Goal: Transaction & Acquisition: Purchase product/service

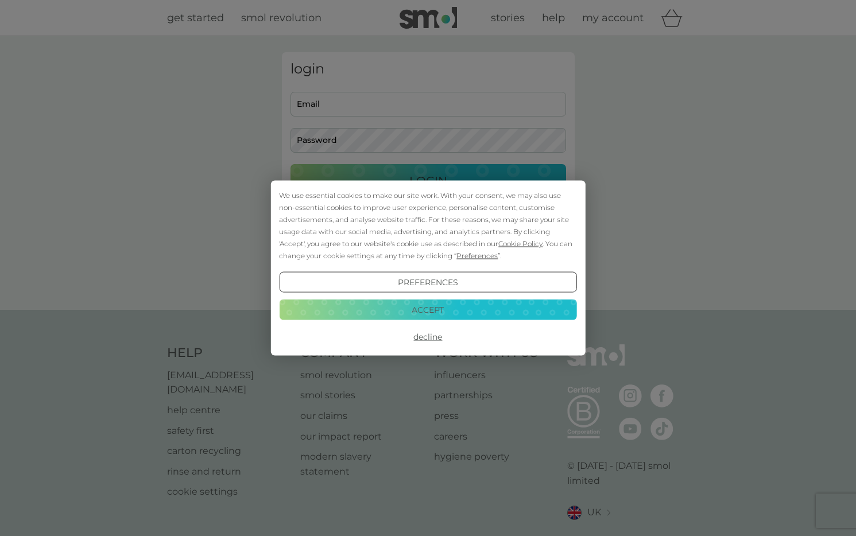
click at [464, 308] on button "Accept" at bounding box center [427, 309] width 297 height 21
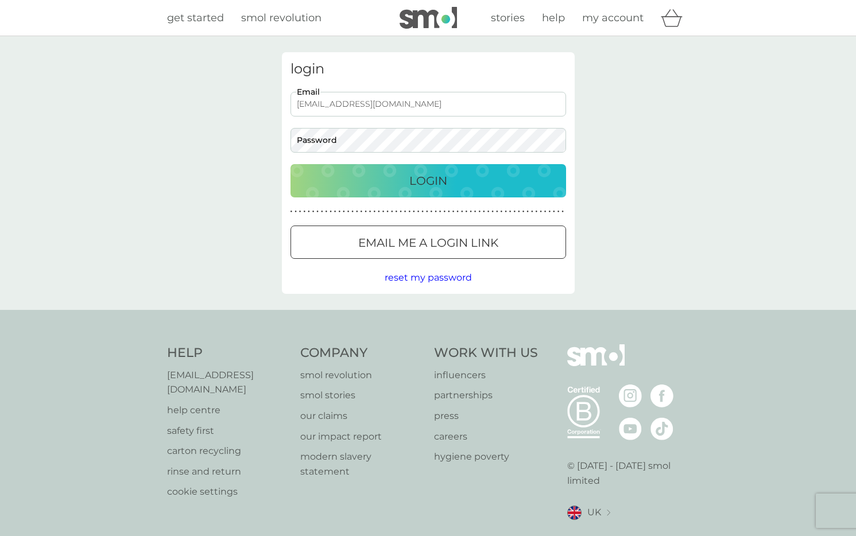
type input "[EMAIL_ADDRESS][DOMAIN_NAME]"
click at [466, 187] on div "Login" at bounding box center [428, 181] width 253 height 18
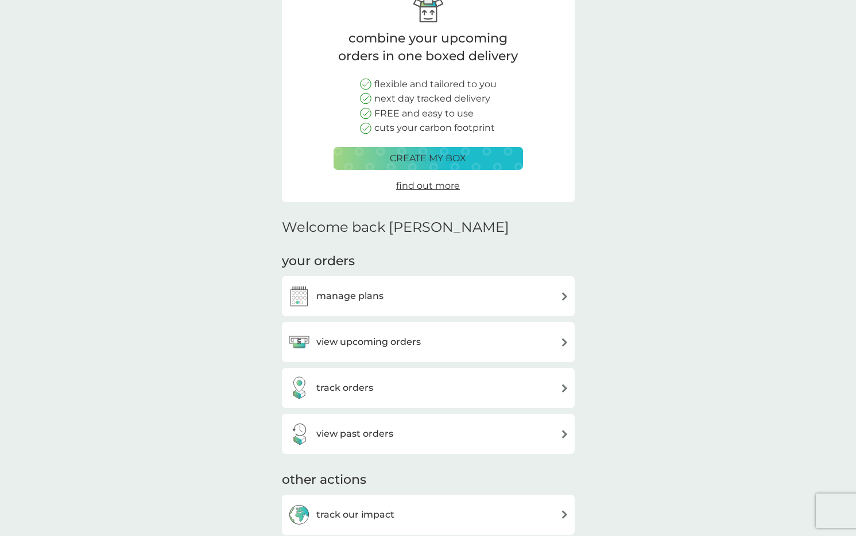
scroll to position [125, 0]
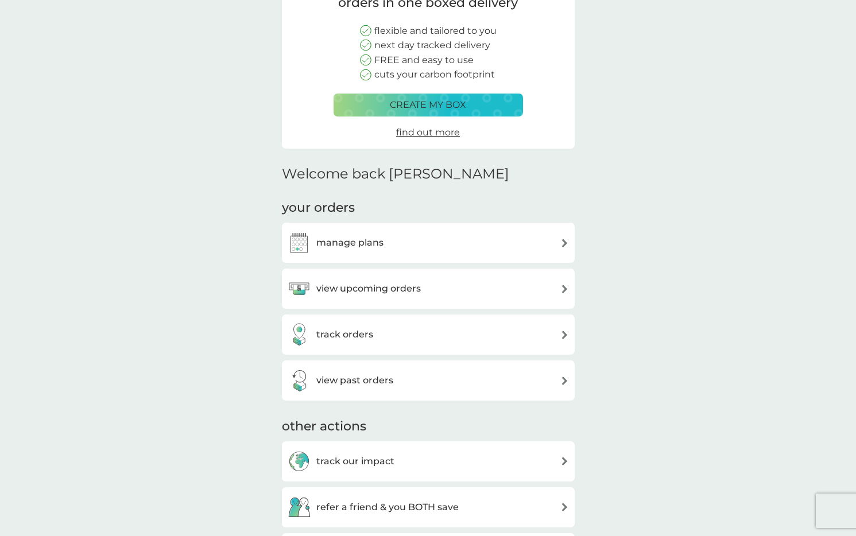
click at [469, 253] on div "manage plans" at bounding box center [428, 243] width 293 height 40
click at [549, 244] on div "manage plans" at bounding box center [428, 242] width 281 height 23
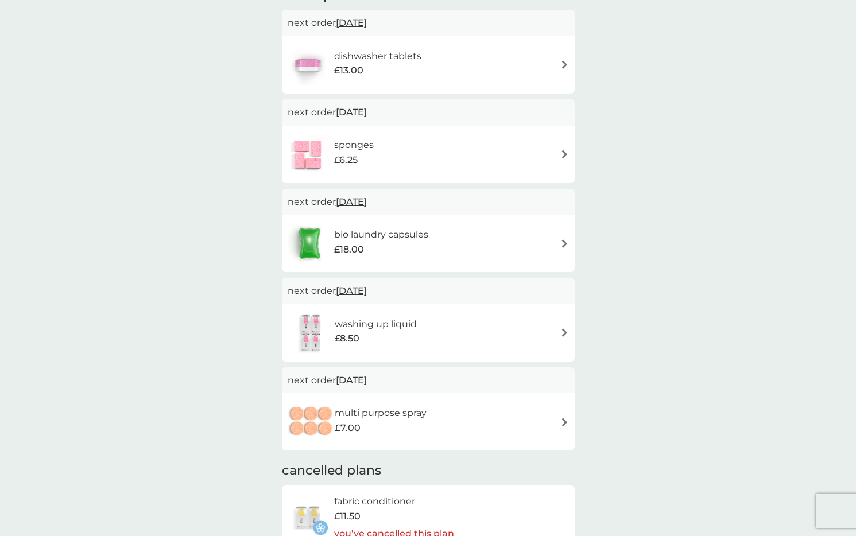
scroll to position [224, 0]
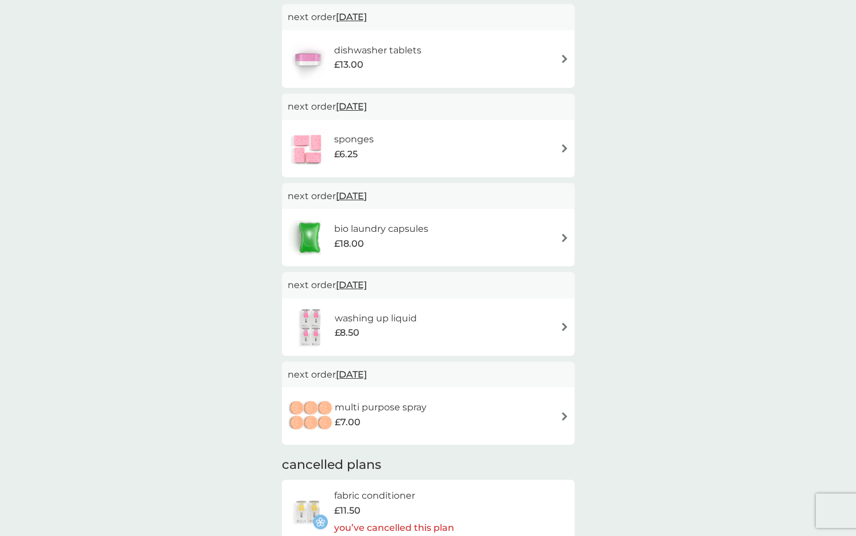
click at [565, 323] on img at bounding box center [564, 327] width 9 height 9
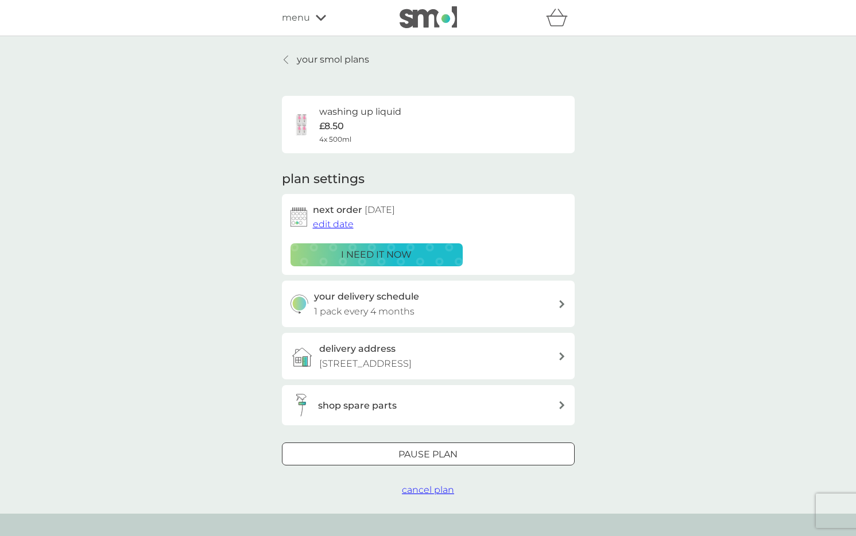
click at [438, 495] on span "cancel plan" at bounding box center [428, 489] width 52 height 11
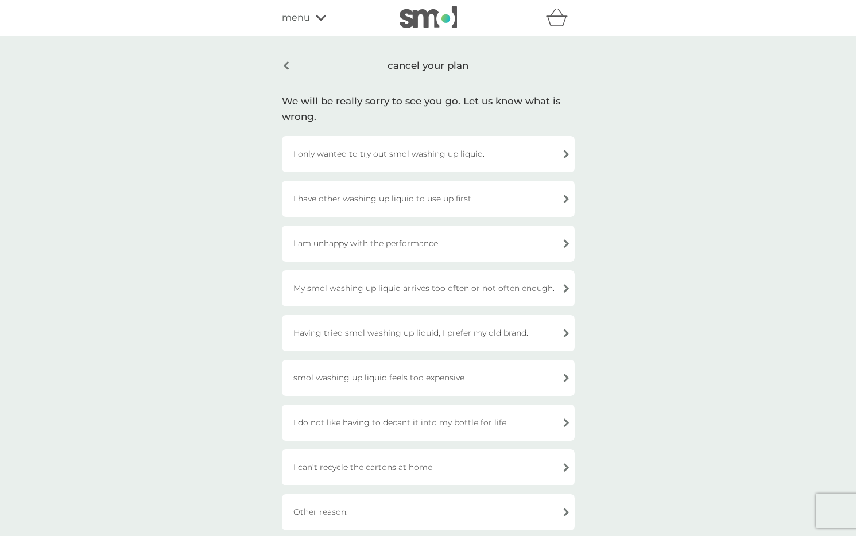
click at [486, 515] on div "Other reason." at bounding box center [428, 512] width 293 height 36
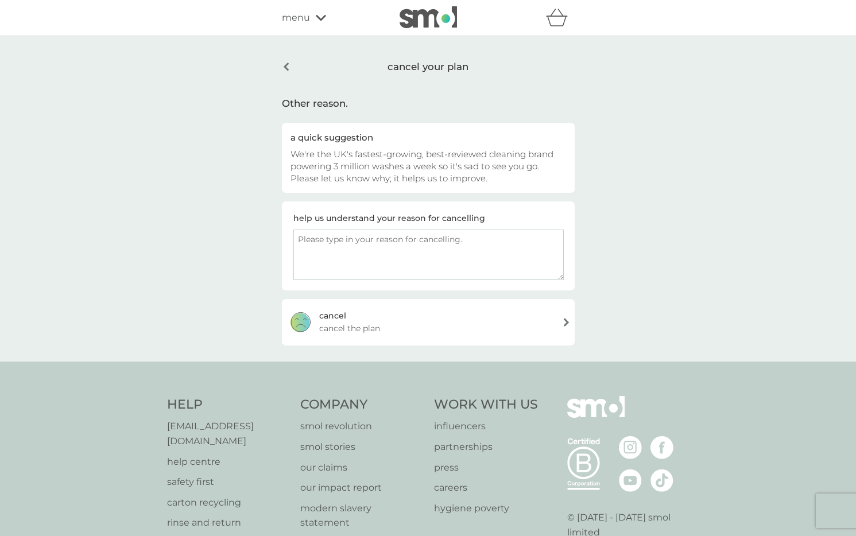
click at [538, 322] on div "[PERSON_NAME] the plan" at bounding box center [428, 322] width 293 height 46
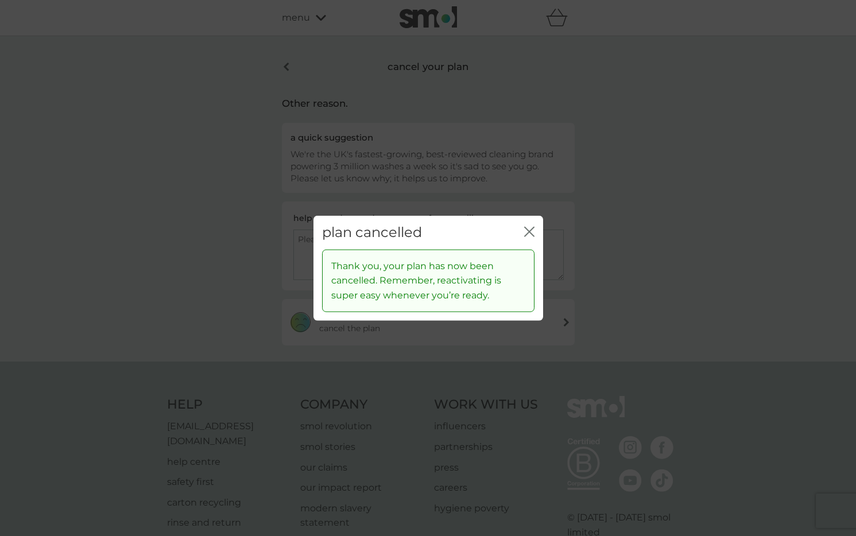
click at [528, 234] on icon "close" at bounding box center [527, 231] width 5 height 9
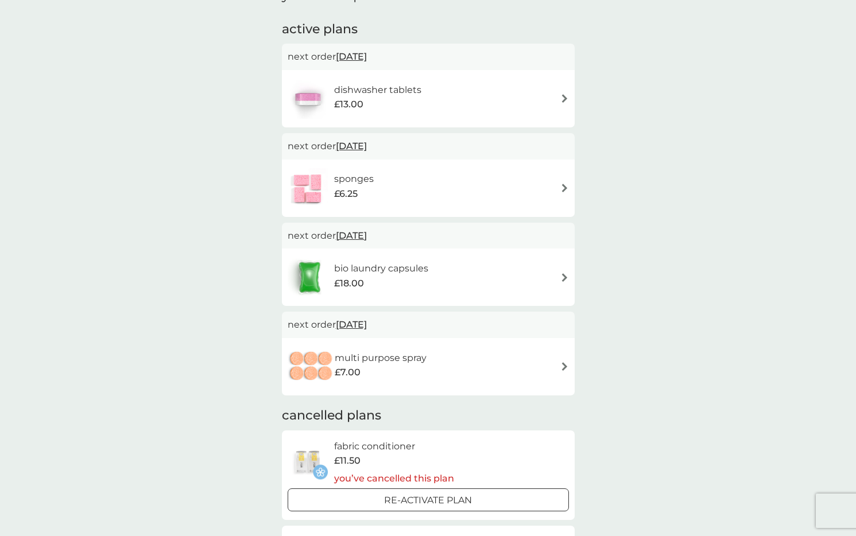
scroll to position [191, 0]
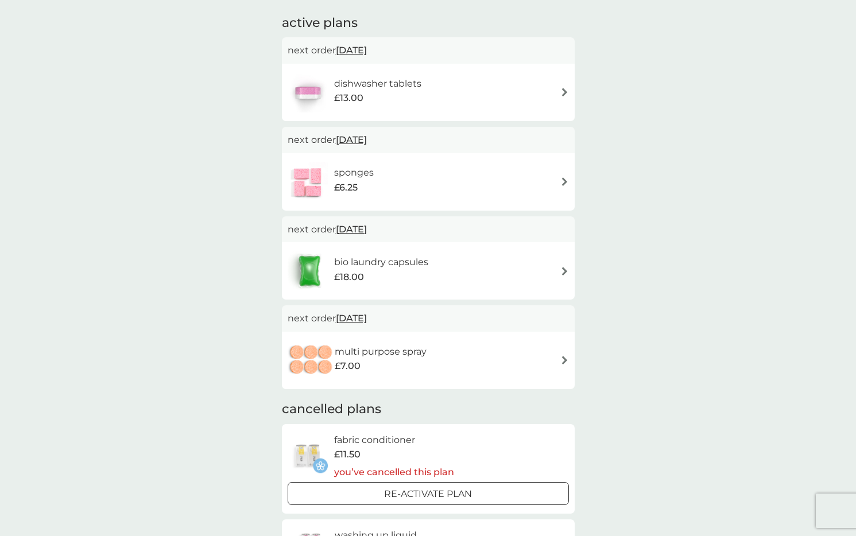
click at [547, 355] on div "multi purpose spray £7.00" at bounding box center [428, 360] width 281 height 40
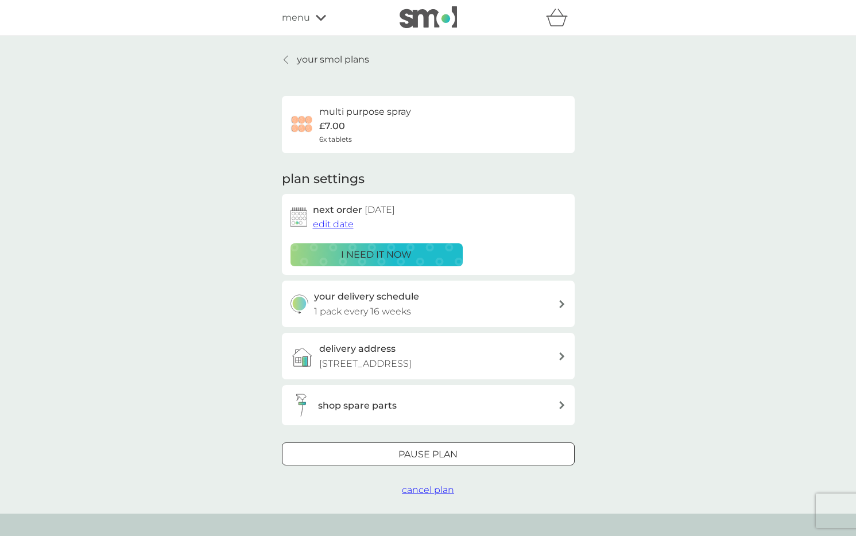
click at [425, 495] on span "cancel plan" at bounding box center [428, 489] width 52 height 11
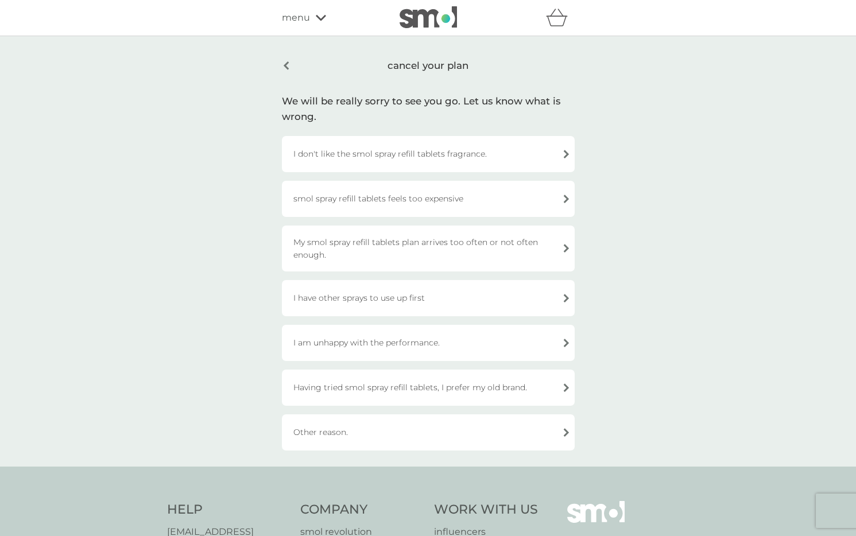
click at [451, 432] on div "Other reason." at bounding box center [428, 432] width 293 height 36
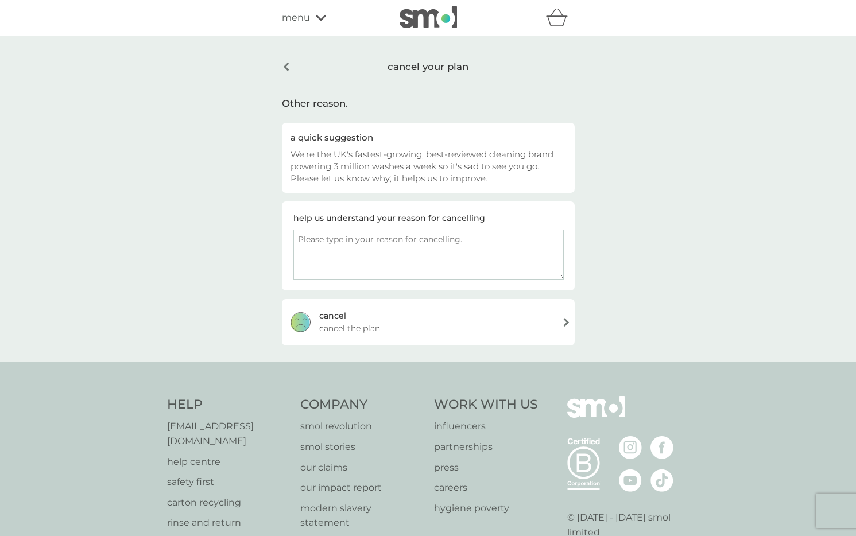
click at [484, 333] on div "[PERSON_NAME] the plan" at bounding box center [428, 322] width 293 height 46
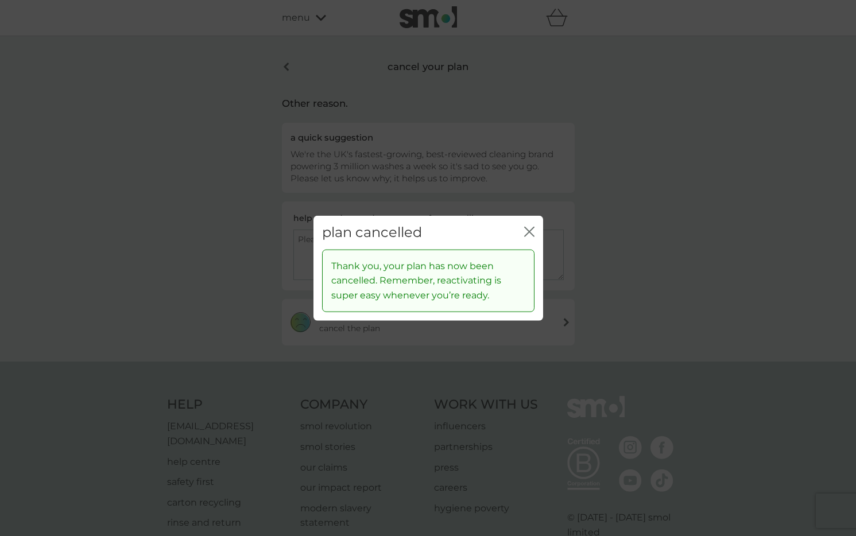
click at [528, 232] on icon "close" at bounding box center [529, 232] width 10 height 10
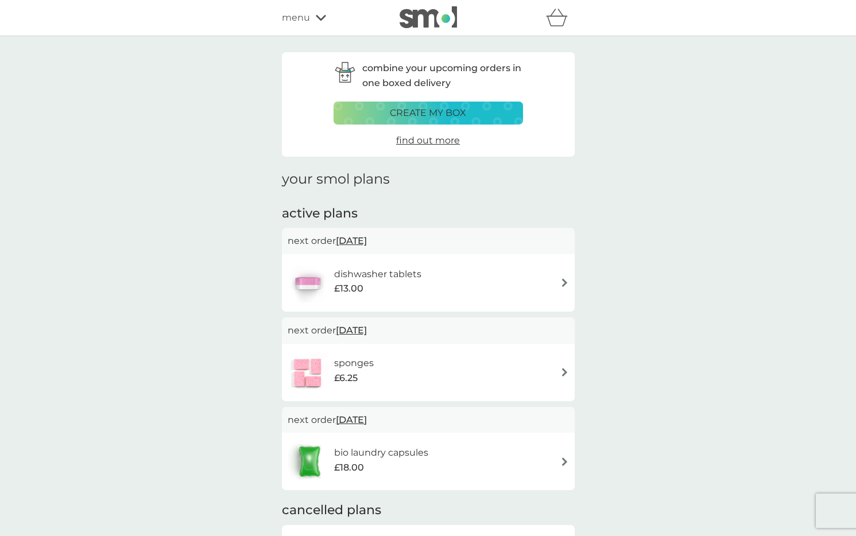
click at [561, 371] on img at bounding box center [564, 372] width 9 height 9
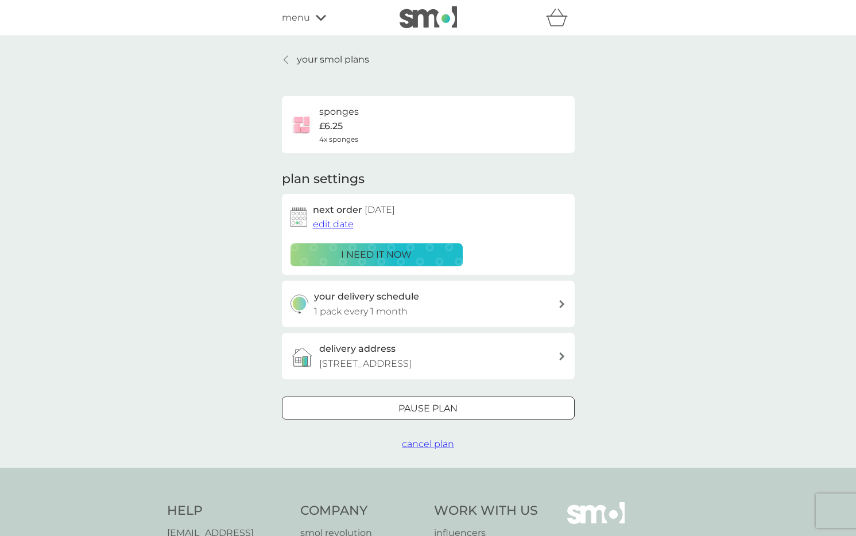
click at [556, 301] on div "your delivery schedule 1 pack every 1 month" at bounding box center [436, 303] width 244 height 29
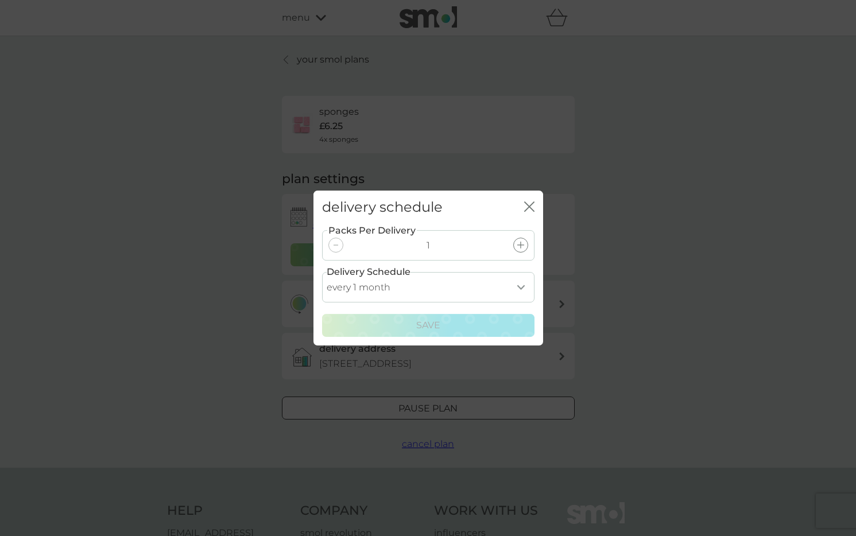
select select "3"
click at [466, 329] on div "Save" at bounding box center [427, 325] width 197 height 15
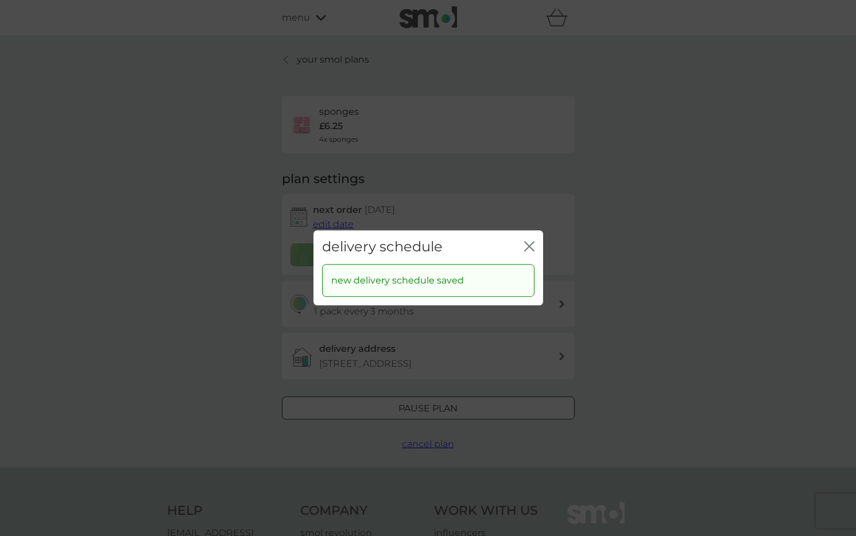
click at [527, 247] on icon "close" at bounding box center [529, 246] width 10 height 10
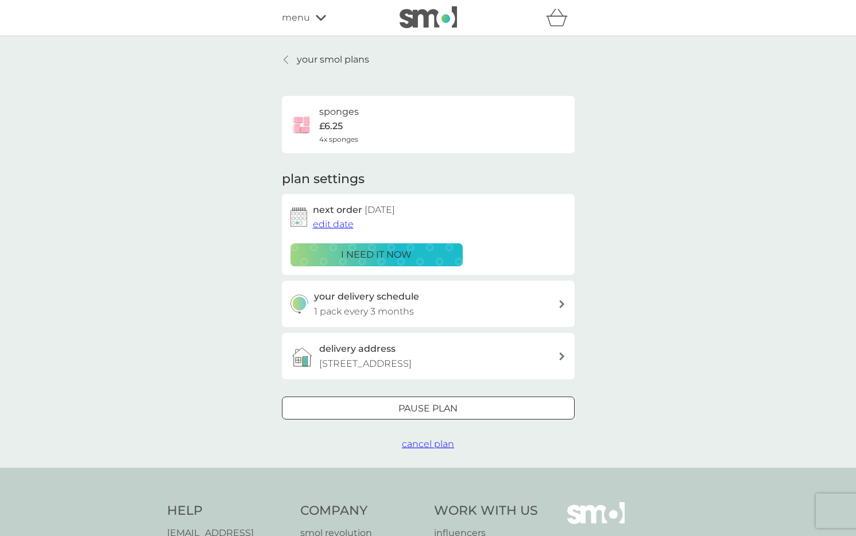
click at [309, 13] on span "menu" at bounding box center [296, 17] width 28 height 15
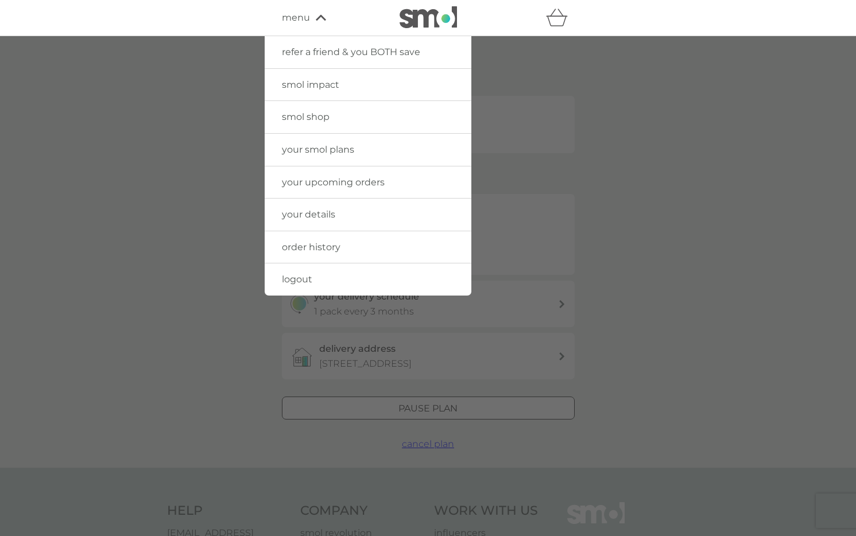
click at [316, 107] on link "smol shop" at bounding box center [368, 117] width 207 height 32
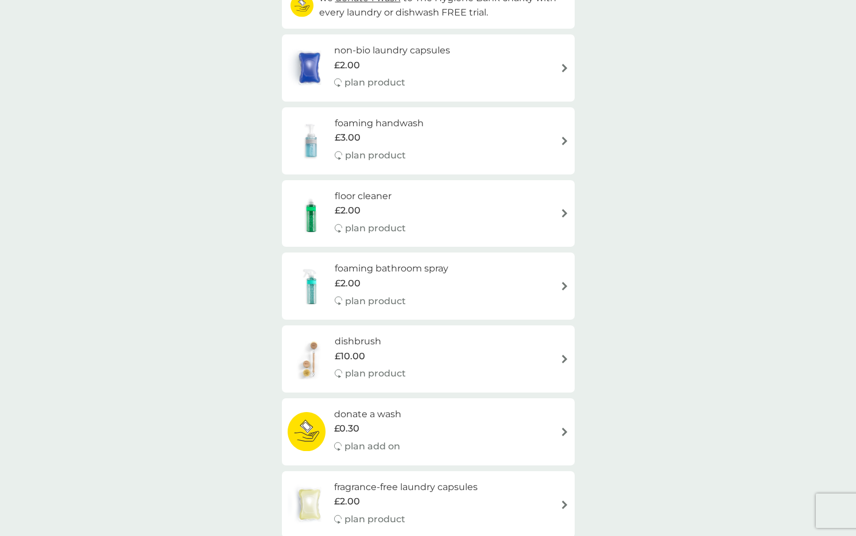
scroll to position [157, 0]
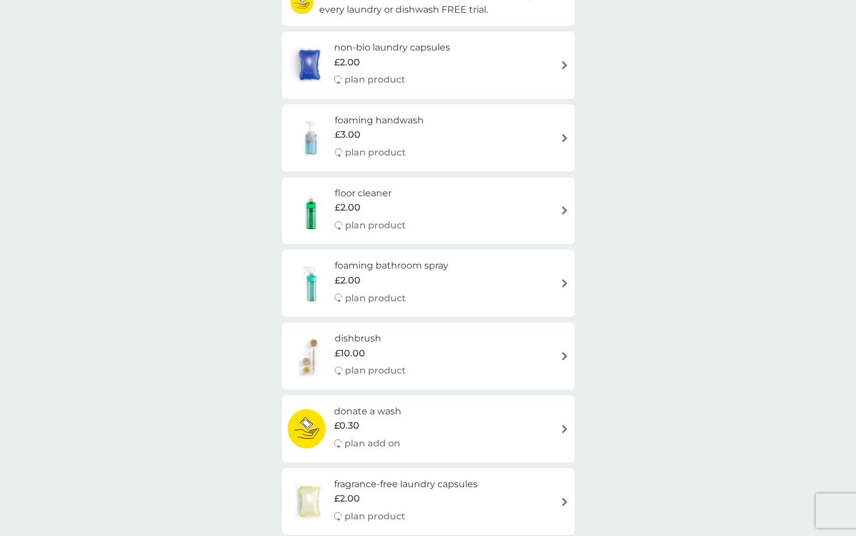
click at [352, 351] on span "£10.00" at bounding box center [350, 353] width 30 height 15
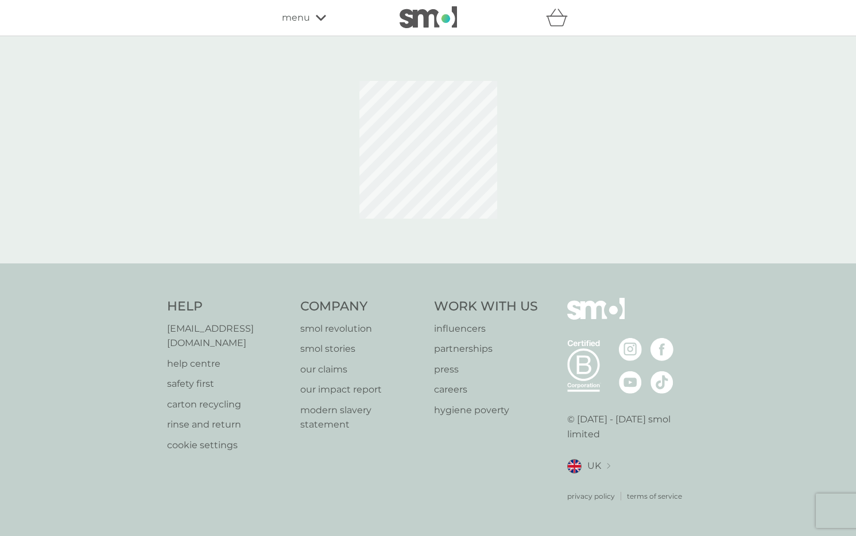
select select "245"
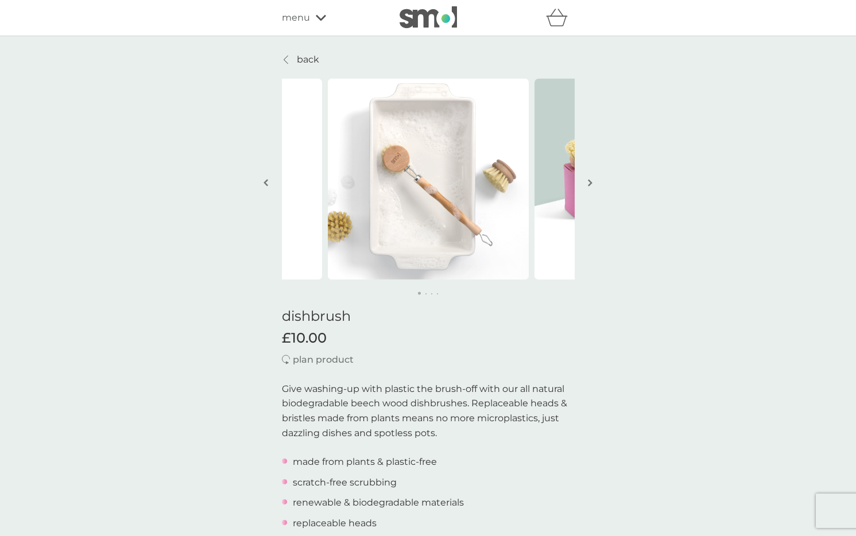
click at [292, 57] on link "back" at bounding box center [300, 59] width 37 height 15
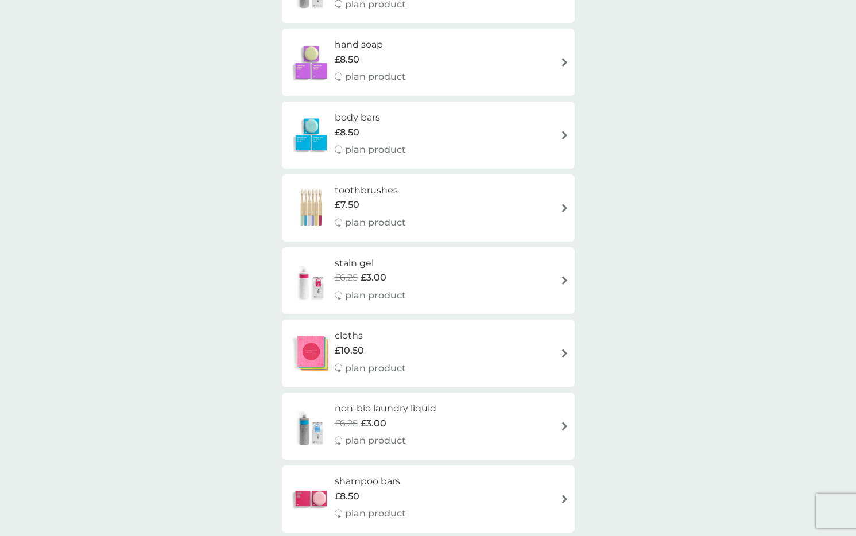
scroll to position [744, 0]
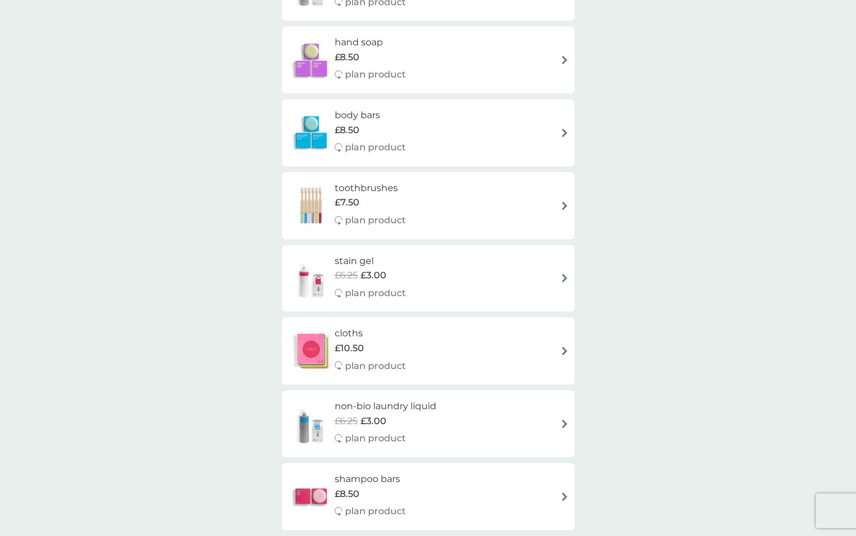
click at [401, 341] on div "£10.50" at bounding box center [370, 348] width 71 height 15
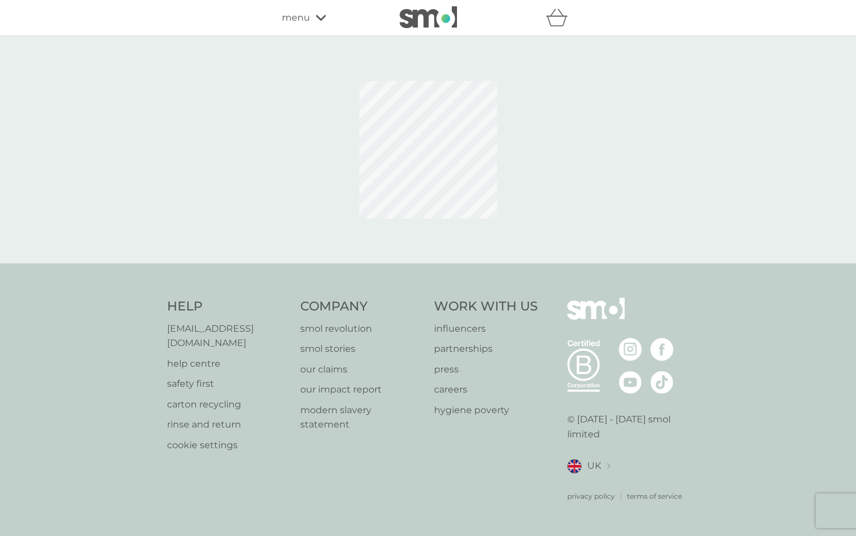
select select "91"
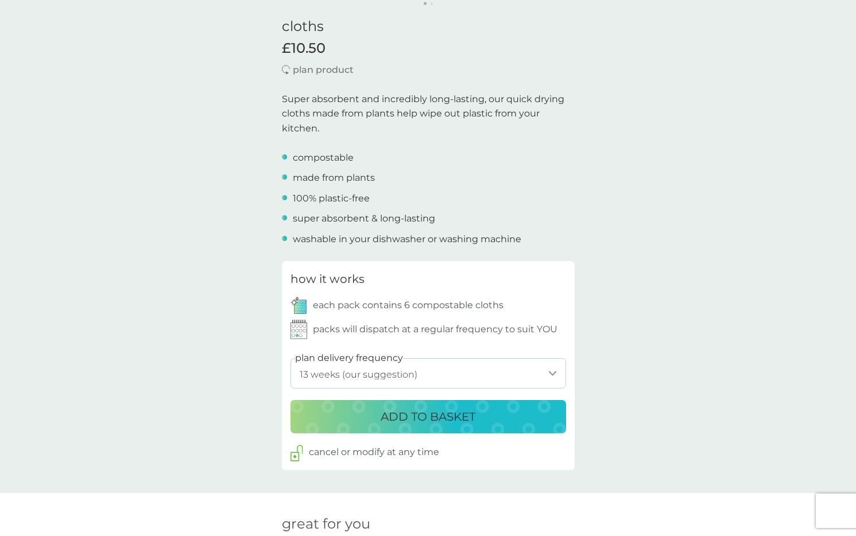
scroll to position [290, 0]
click at [412, 409] on p "ADD TO BASKET" at bounding box center [428, 416] width 95 height 18
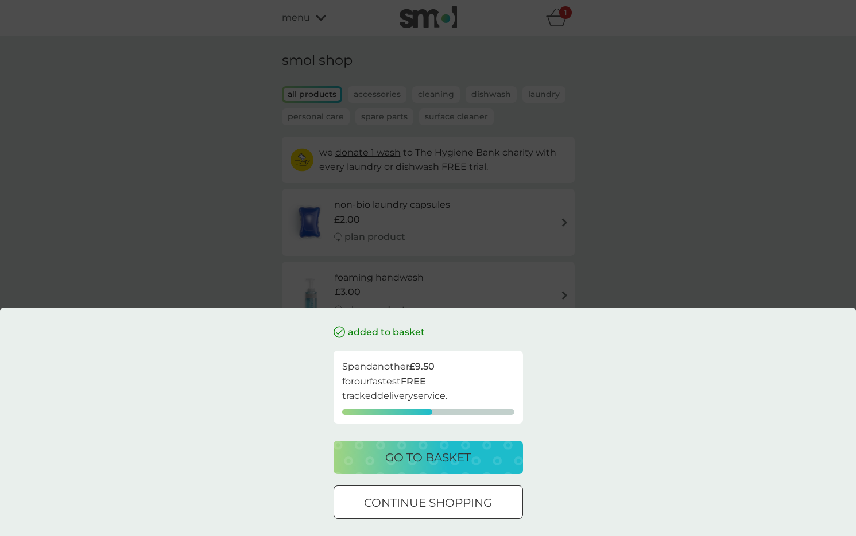
click at [438, 504] on div at bounding box center [427, 503] width 41 height 12
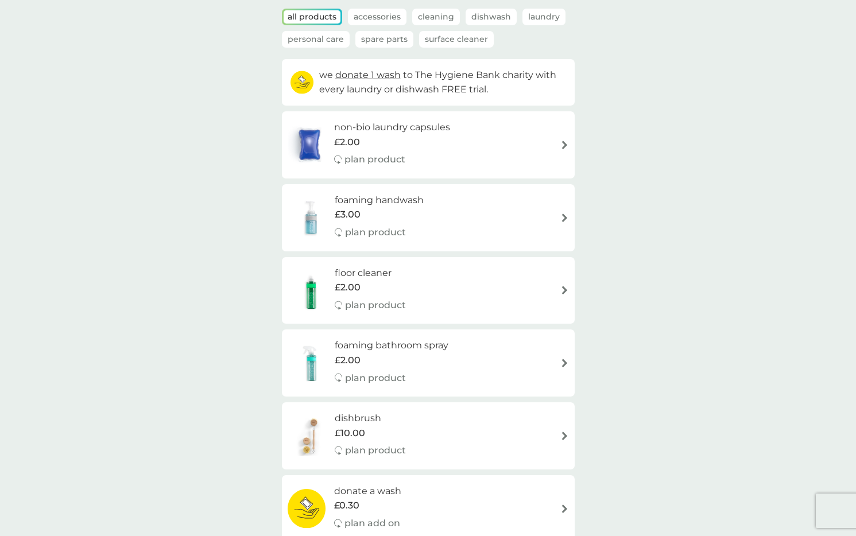
scroll to position [84, 0]
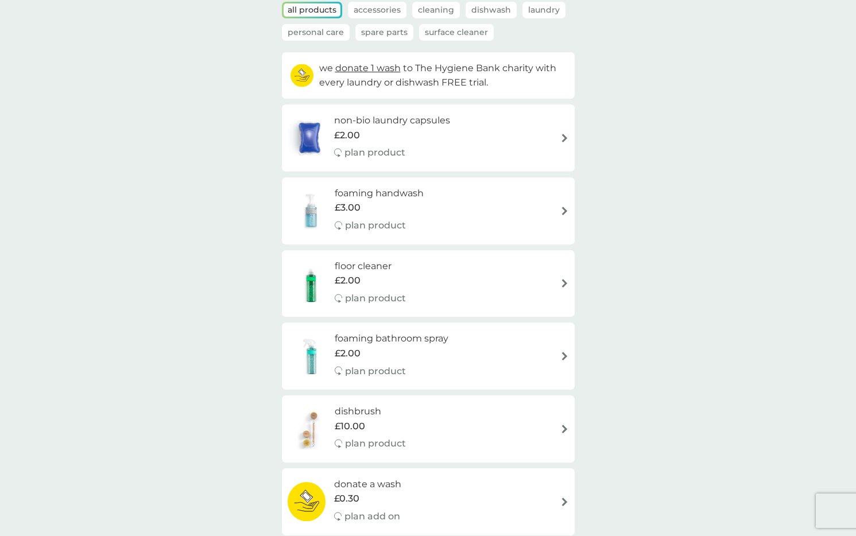
click at [482, 422] on div "dishbrush £10.00 plan product" at bounding box center [428, 429] width 281 height 50
select select "245"
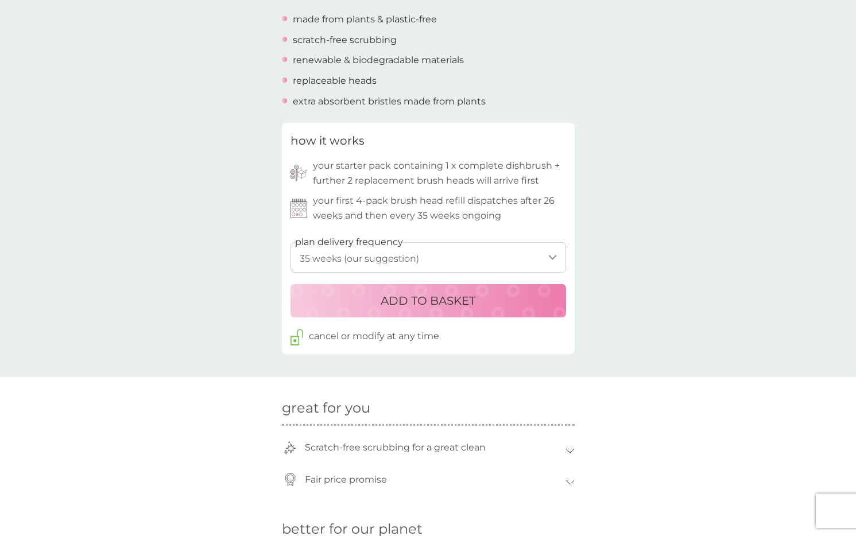
scroll to position [466, 0]
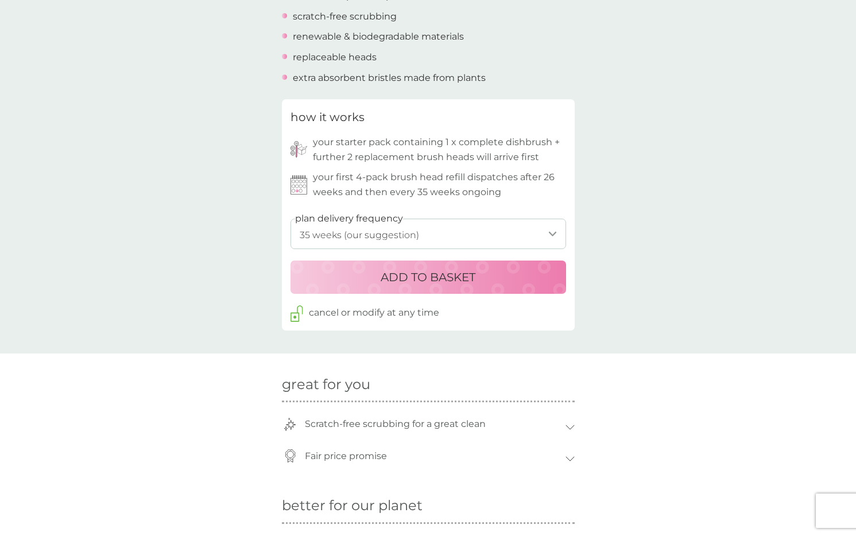
click at [434, 276] on p "ADD TO BASKET" at bounding box center [428, 277] width 95 height 18
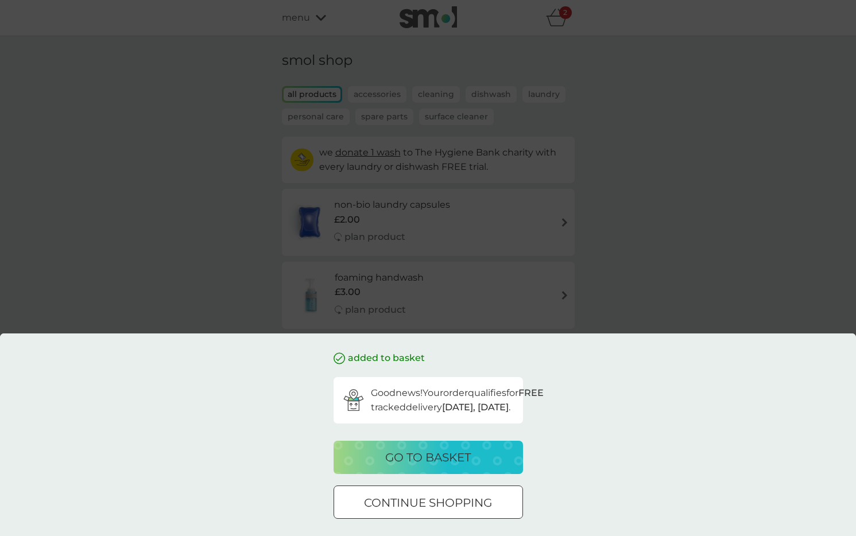
click at [446, 506] on div at bounding box center [427, 503] width 41 height 12
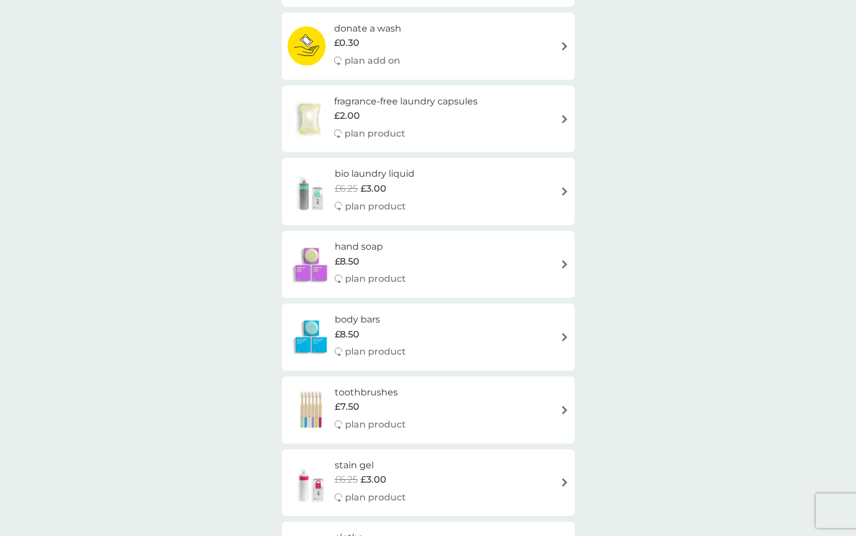
scroll to position [541, 0]
click at [469, 388] on div "toothbrushes £7.50 plan product" at bounding box center [428, 410] width 281 height 50
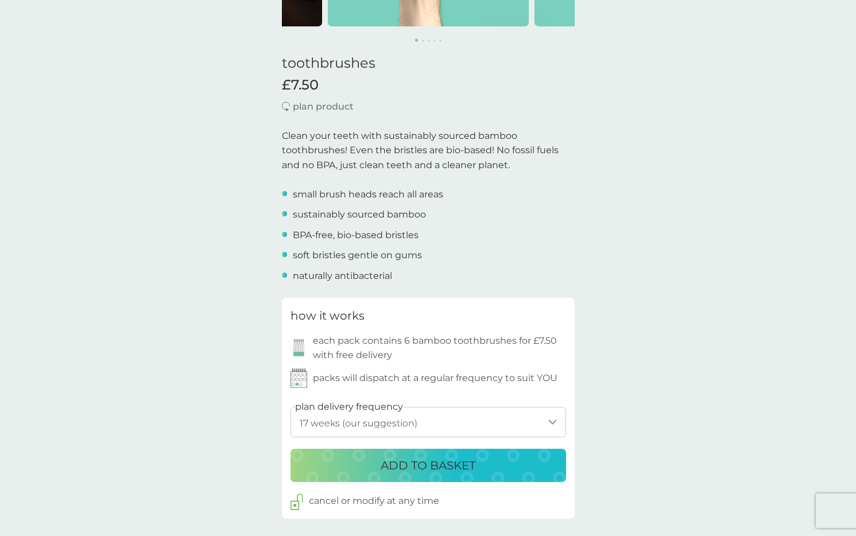
scroll to position [257, 0]
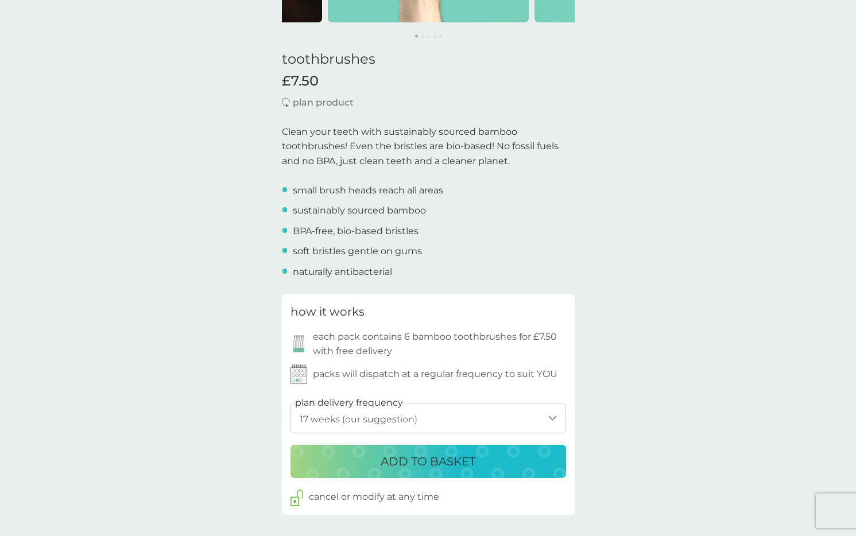
select select "84"
click at [459, 454] on p "ADD TO BASKET" at bounding box center [428, 461] width 95 height 18
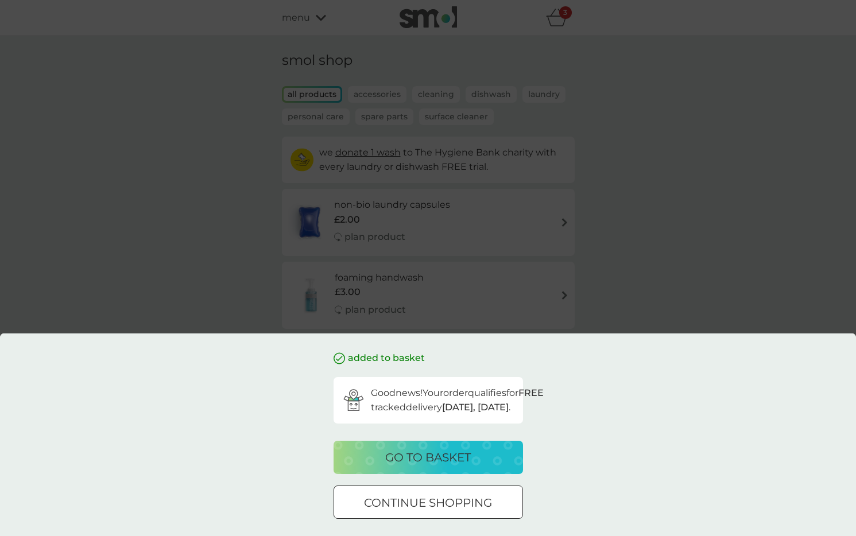
click at [446, 500] on div at bounding box center [427, 503] width 41 height 12
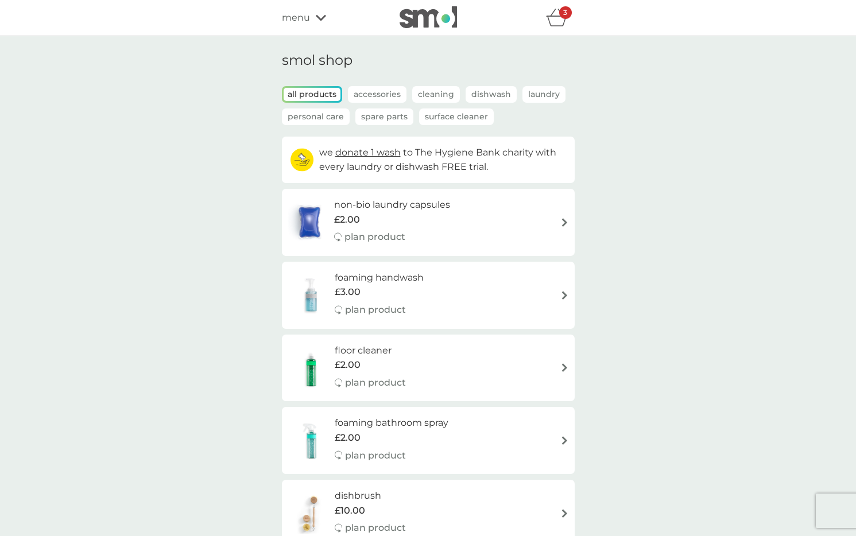
click at [561, 21] on icon "basket" at bounding box center [557, 18] width 22 height 18
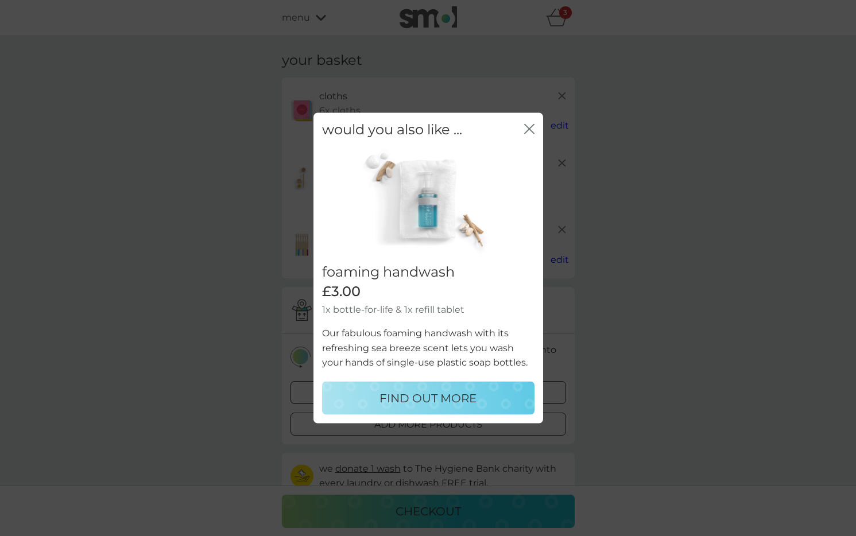
click at [530, 131] on icon "close" at bounding box center [531, 129] width 5 height 9
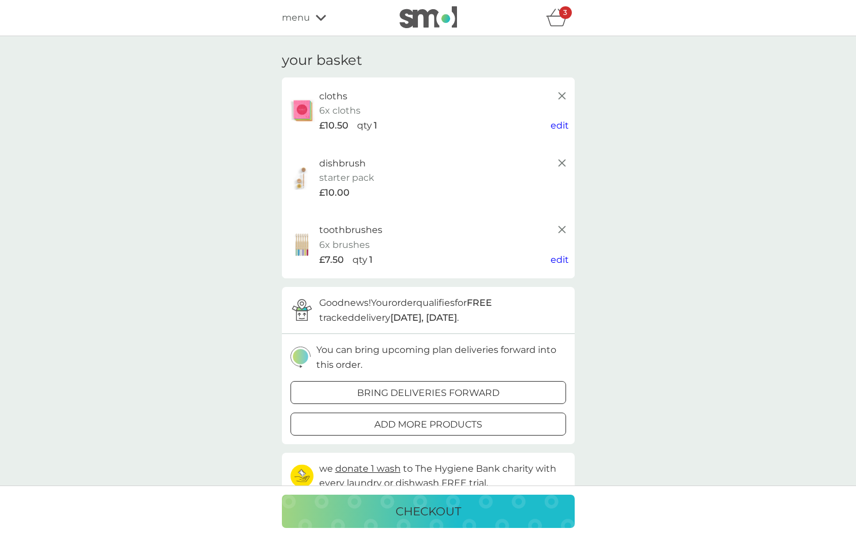
click at [444, 515] on p "checkout" at bounding box center [427, 511] width 65 height 18
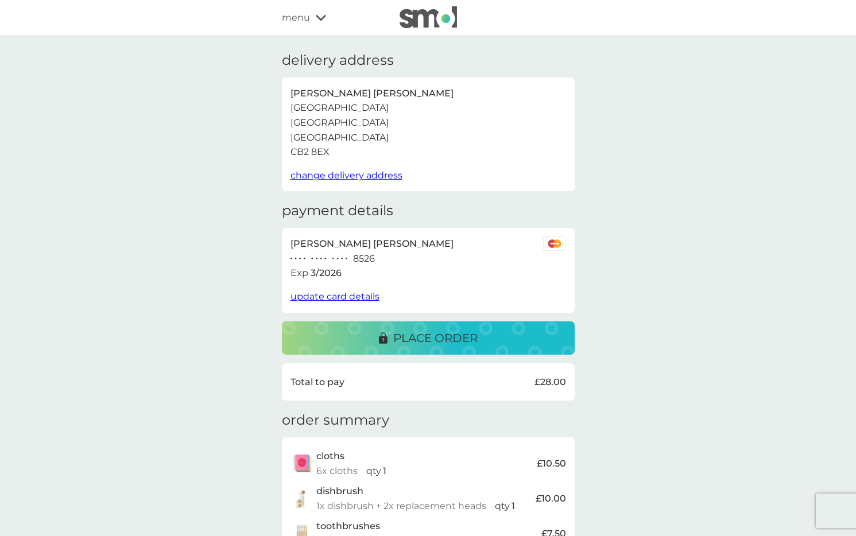
click at [479, 334] on div "place order" at bounding box center [428, 338] width 270 height 18
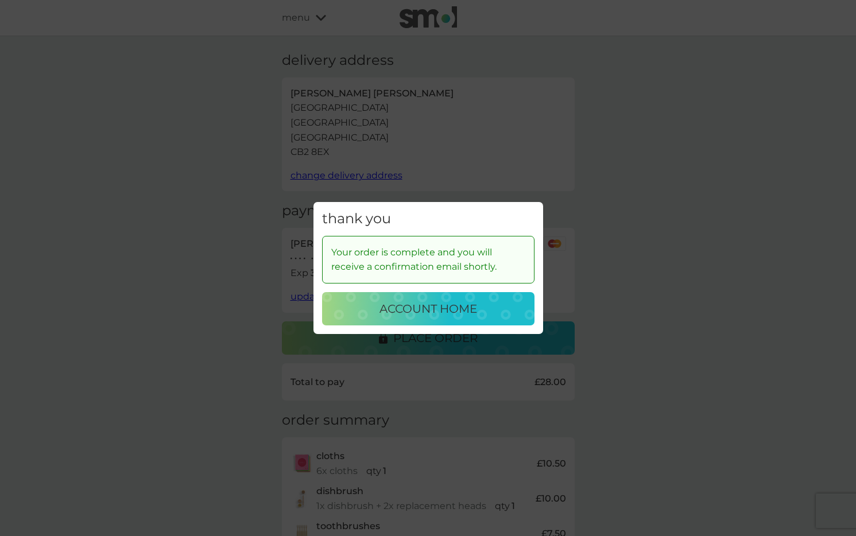
click at [426, 315] on p "account home" at bounding box center [428, 309] width 98 height 18
